Goal: Find specific page/section: Find specific page/section

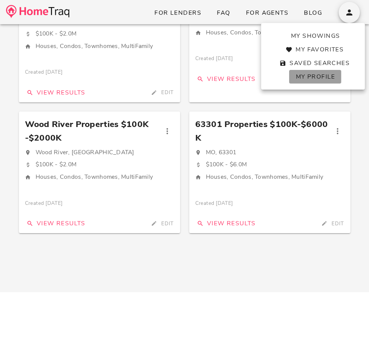
click at [300, 75] on span "My Profile" at bounding box center [315, 77] width 40 height 8
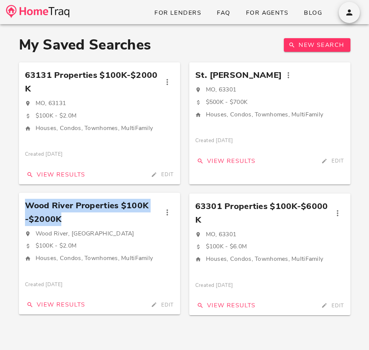
drag, startPoint x: 27, startPoint y: 205, endPoint x: 81, endPoint y: 221, distance: 55.6
click at [81, 221] on span "Wood River Properties $100K-$2000K" at bounding box center [92, 212] width 135 height 27
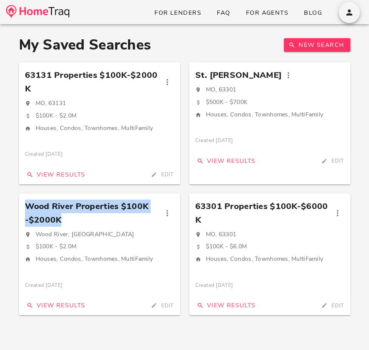
copy span "Wood River Properties $100K-$2000K"
click at [238, 211] on span "63301 Properties $100K-$6000K" at bounding box center [262, 212] width 135 height 27
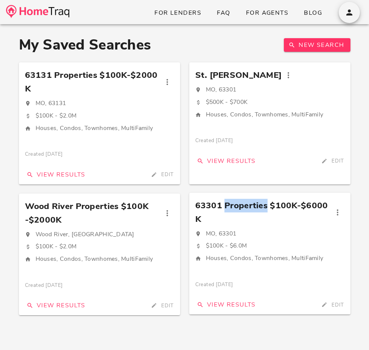
click at [238, 211] on span "63301 Properties $100K-$6000K" at bounding box center [262, 212] width 135 height 27
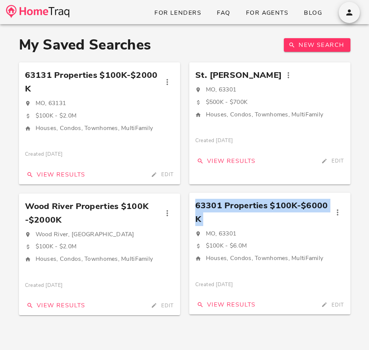
click at [238, 211] on span "63301 Properties $100K-$6000K" at bounding box center [262, 212] width 135 height 27
copy div "63301 Properties $100K-$6000K"
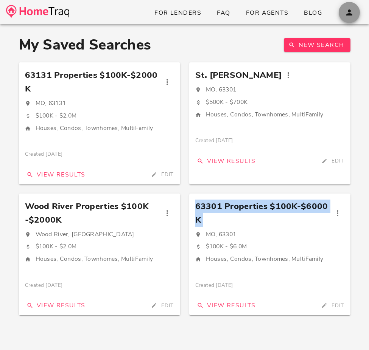
click at [348, 14] on icon "button" at bounding box center [349, 12] width 9 height 9
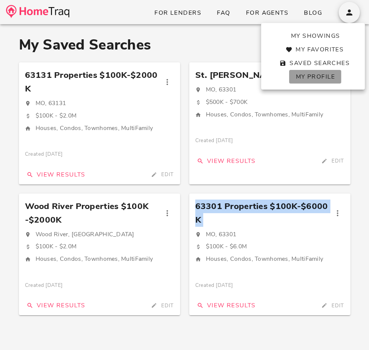
click at [316, 78] on span "My Profile" at bounding box center [315, 77] width 40 height 8
